Goal: Navigation & Orientation: Understand site structure

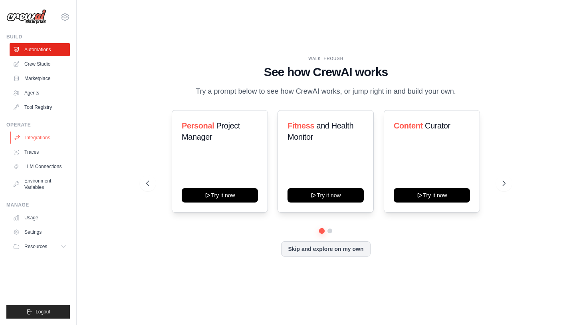
click at [38, 137] on link "Integrations" at bounding box center [40, 137] width 60 height 13
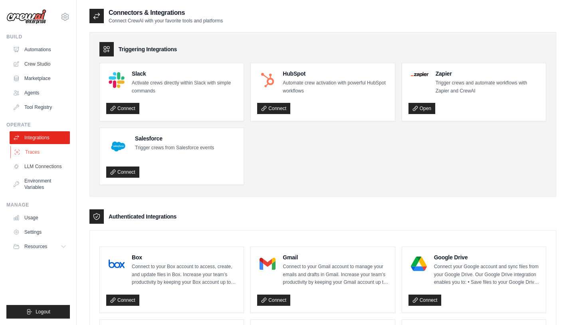
click at [36, 156] on link "Traces" at bounding box center [40, 151] width 60 height 13
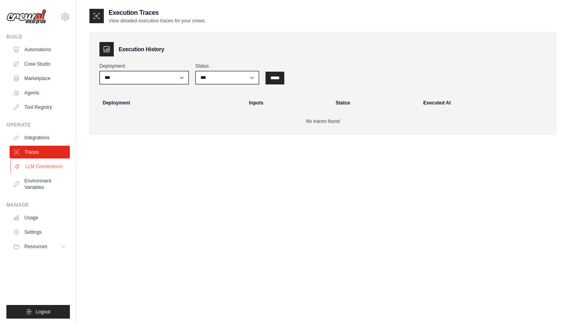
click at [40, 166] on link "LLM Connections" at bounding box center [40, 166] width 60 height 13
